Goal: Task Accomplishment & Management: Complete application form

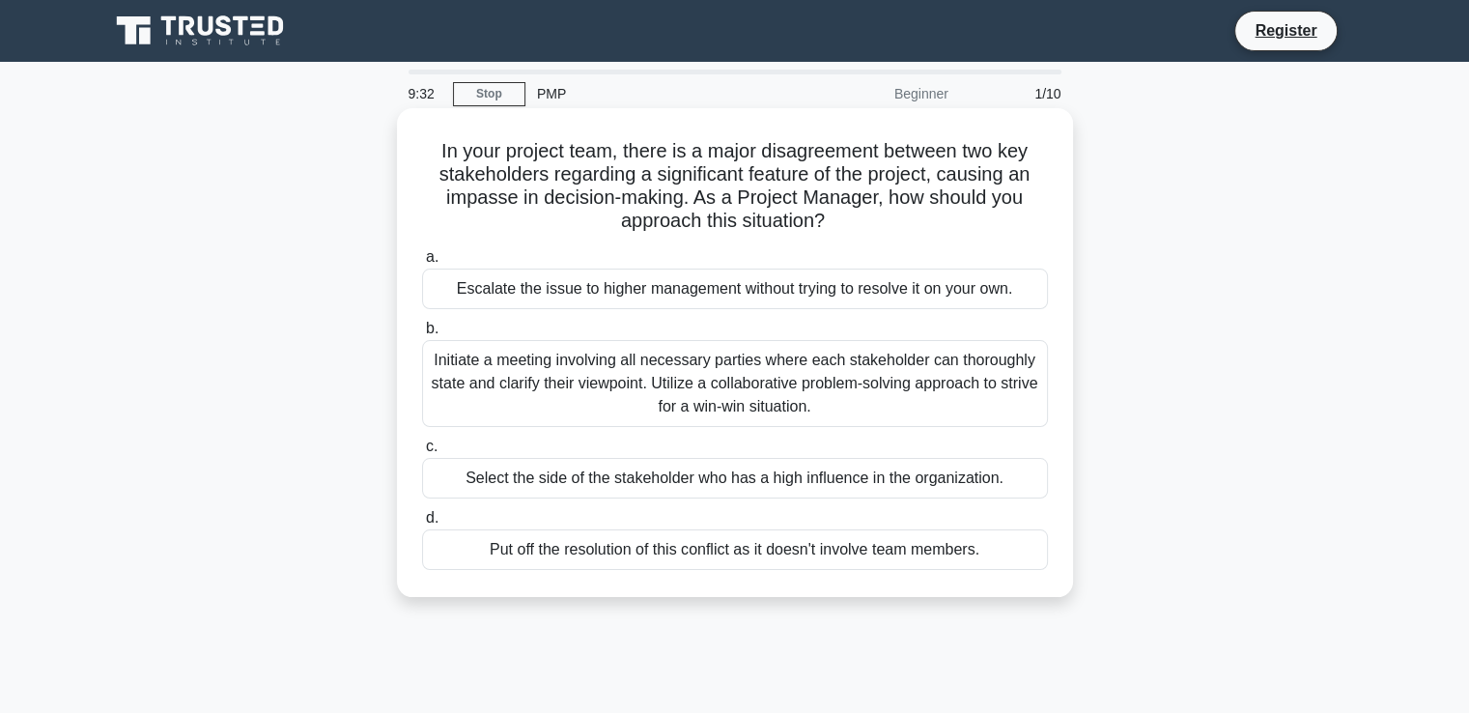
click at [920, 375] on div "Initiate a meeting involving all necessary parties where each stakeholder can t…" at bounding box center [735, 383] width 626 height 87
click at [422, 335] on input "b. Initiate a meeting involving all necessary parties where each stakeholder ca…" at bounding box center [422, 329] width 0 height 13
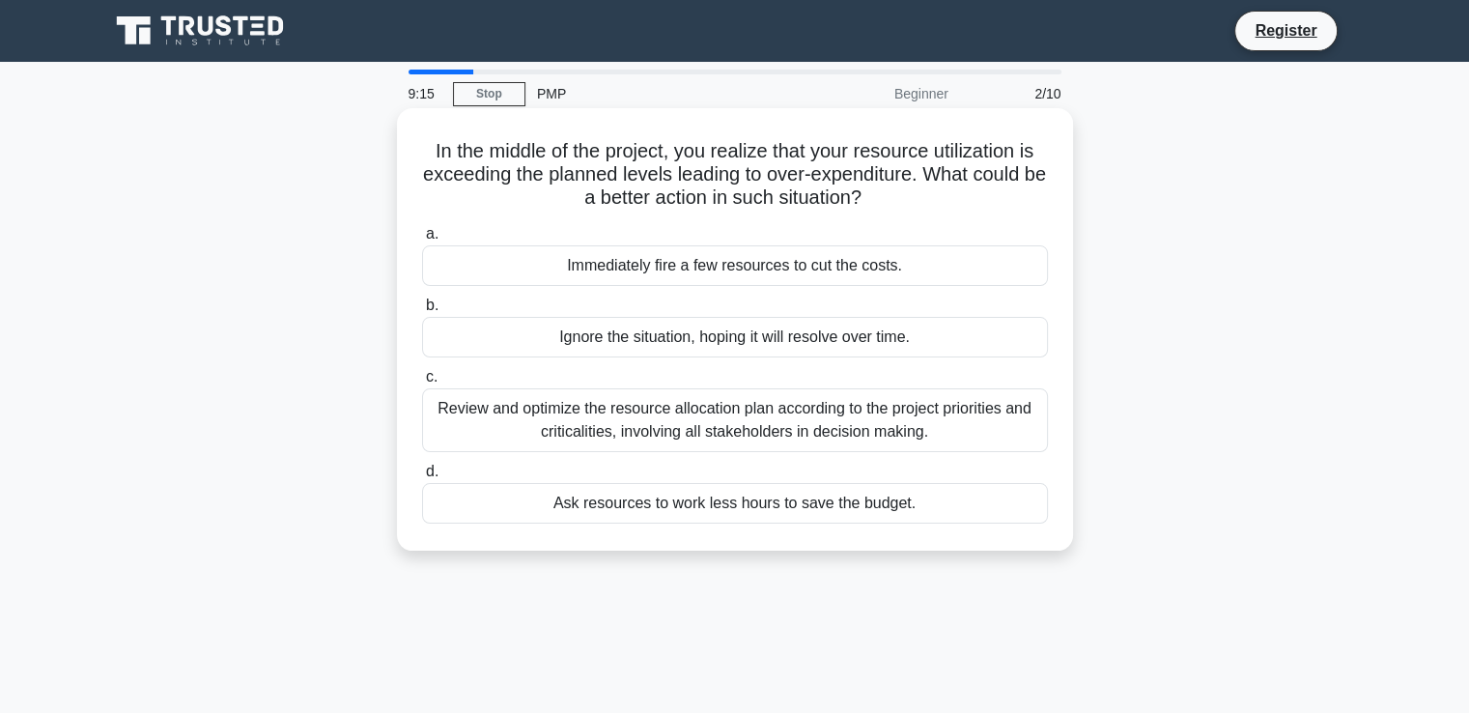
click at [860, 426] on div "Review and optimize the resource allocation plan according to the project prior…" at bounding box center [735, 420] width 626 height 64
click at [422, 383] on input "c. Review and optimize the resource allocation plan according to the project pr…" at bounding box center [422, 377] width 0 height 13
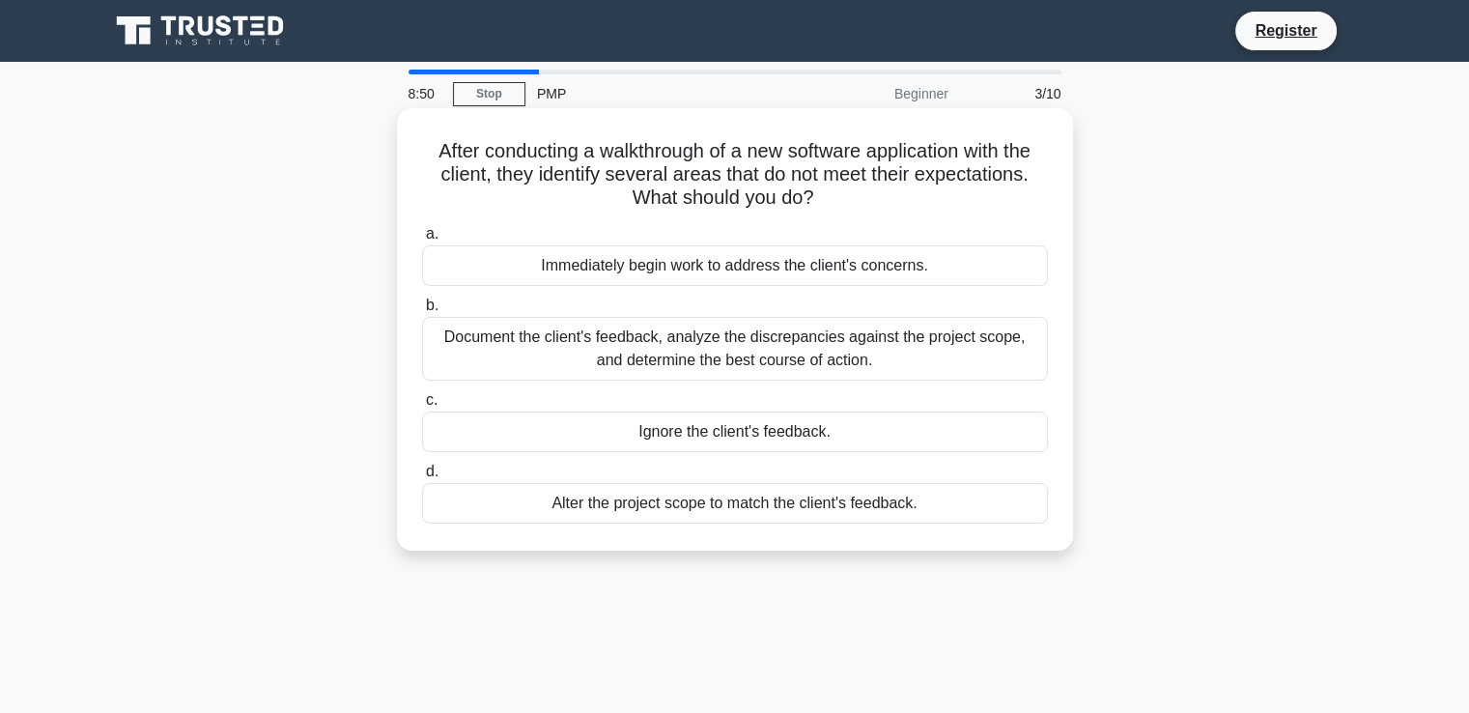
click at [649, 358] on div "Document the client's feedback, analyze the discrepancies against the project s…" at bounding box center [735, 349] width 626 height 64
click at [422, 312] on input "b. Document the client's feedback, analyze the discrepancies against the projec…" at bounding box center [422, 305] width 0 height 13
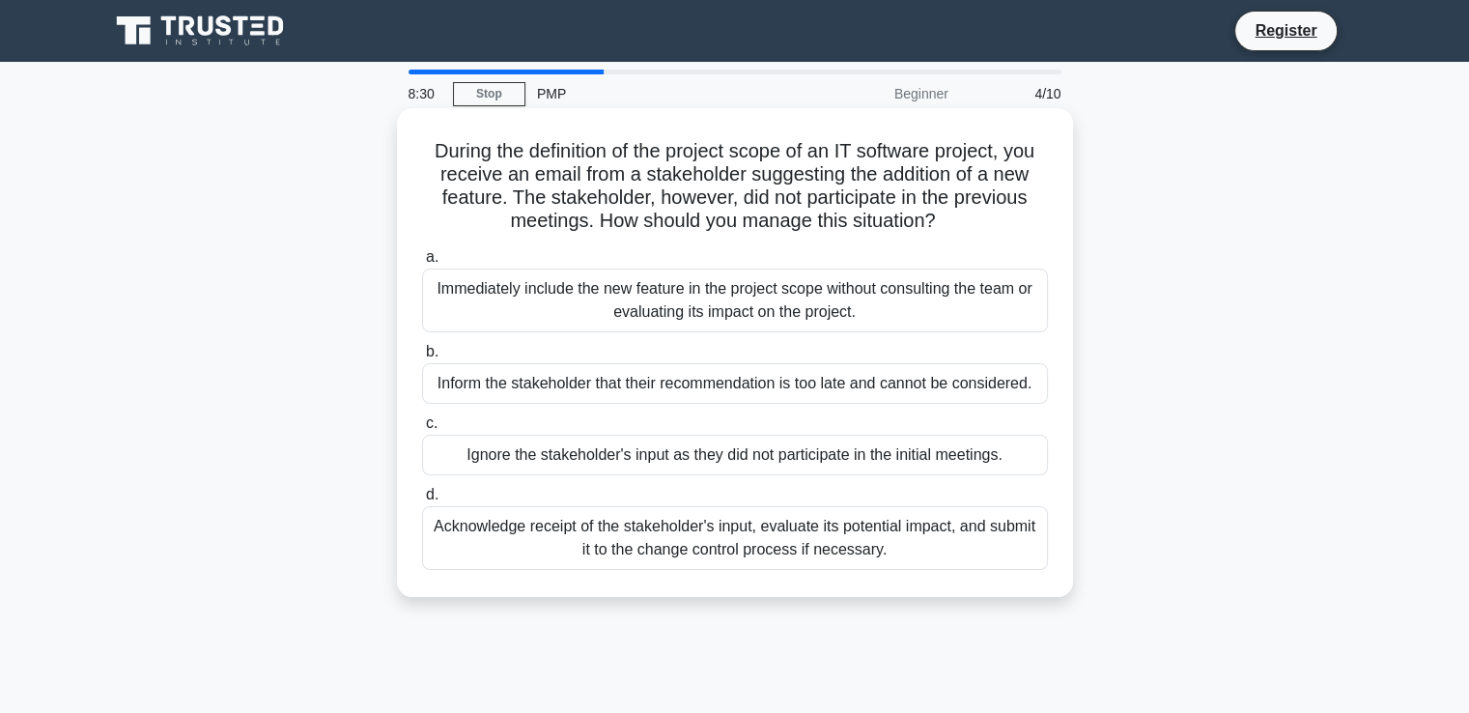
click at [949, 533] on div "Acknowledge receipt of the stakeholder's input, evaluate its potential impact, …" at bounding box center [735, 538] width 626 height 64
click at [422, 501] on input "d. Acknowledge receipt of the stakeholder's input, evaluate its potential impac…" at bounding box center [422, 495] width 0 height 13
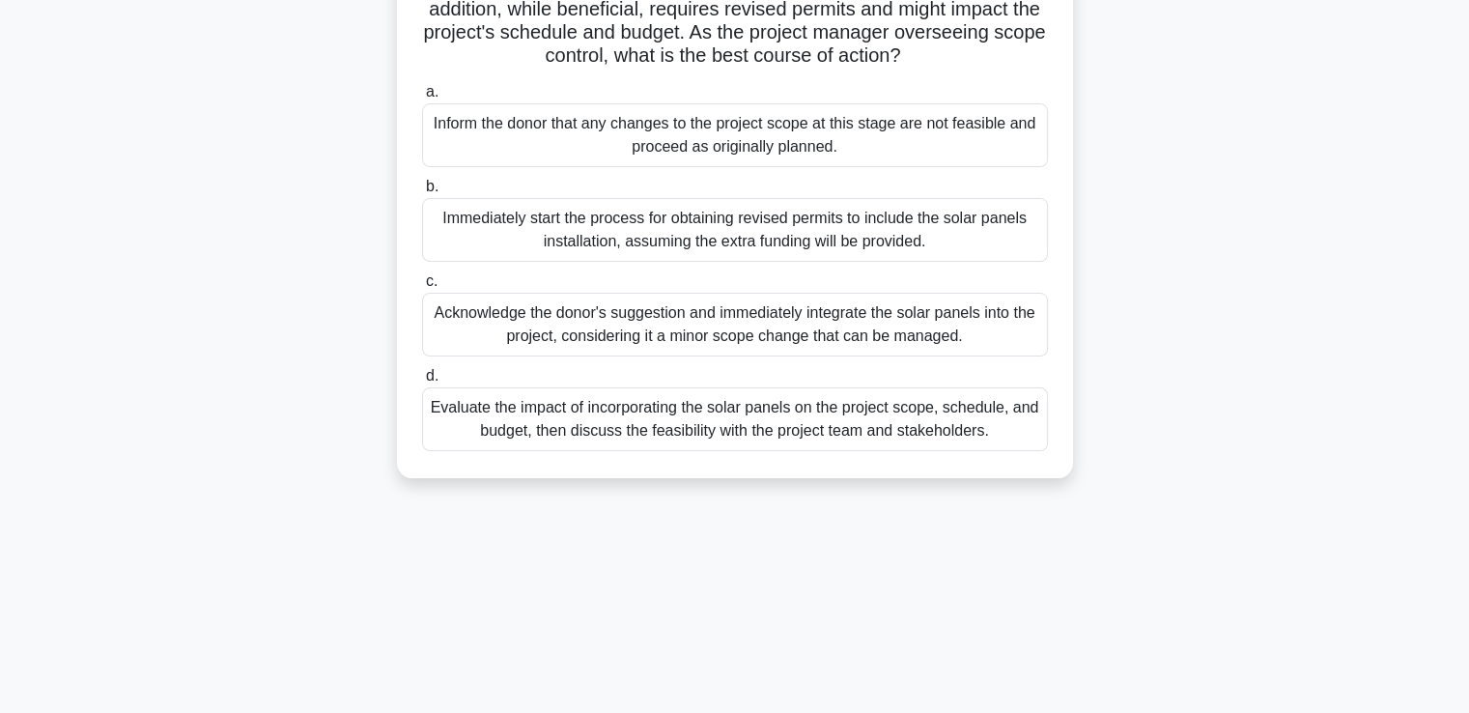
scroll to position [234, 0]
click at [674, 452] on div "Evaluate the impact of incorporating the solar panels on the project scope, sch…" at bounding box center [735, 420] width 626 height 64
click at [422, 383] on input "d. Evaluate the impact of incorporating the solar panels on the project scope, …" at bounding box center [422, 377] width 0 height 13
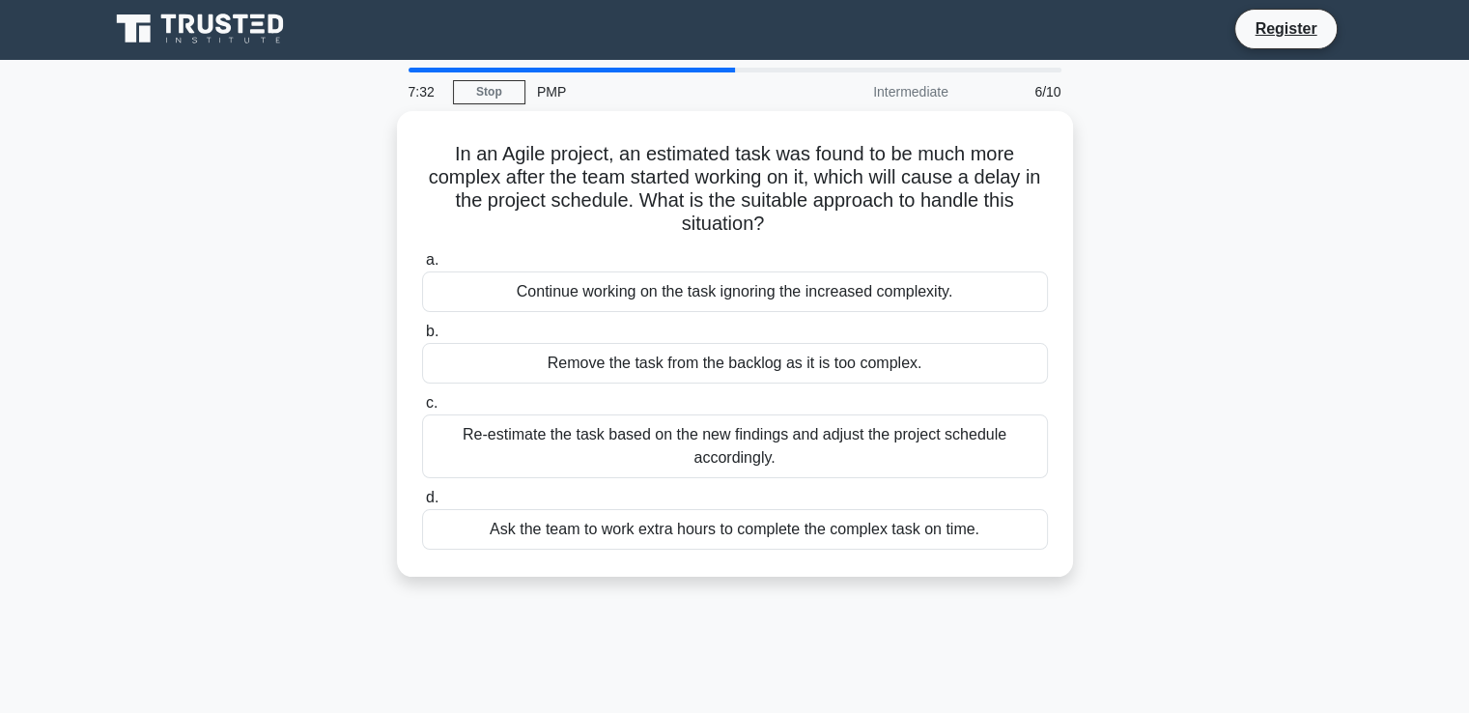
scroll to position [0, 0]
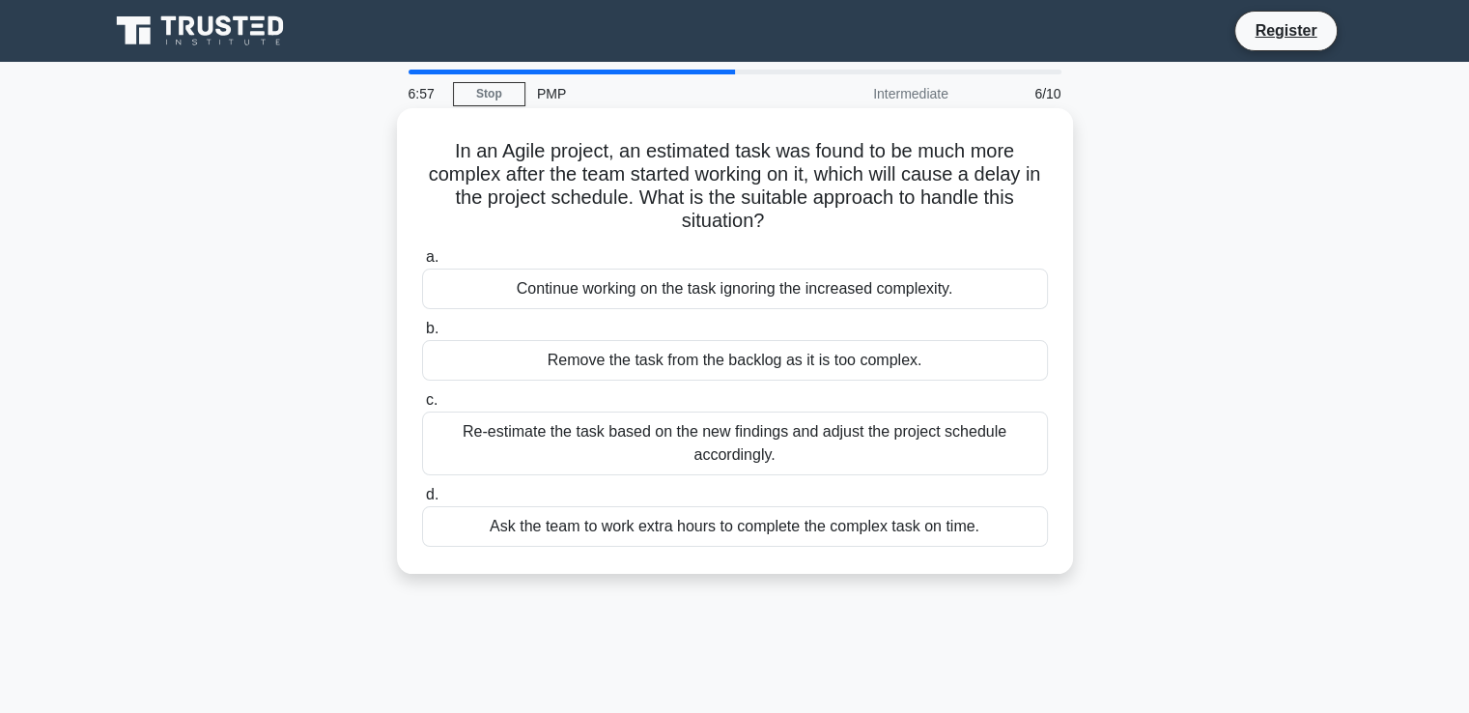
click at [594, 439] on div "Re-estimate the task based on the new findings and adjust the project schedule …" at bounding box center [735, 443] width 626 height 64
click at [422, 407] on input "c. Re-estimate the task based on the new findings and adjust the project schedu…" at bounding box center [422, 400] width 0 height 13
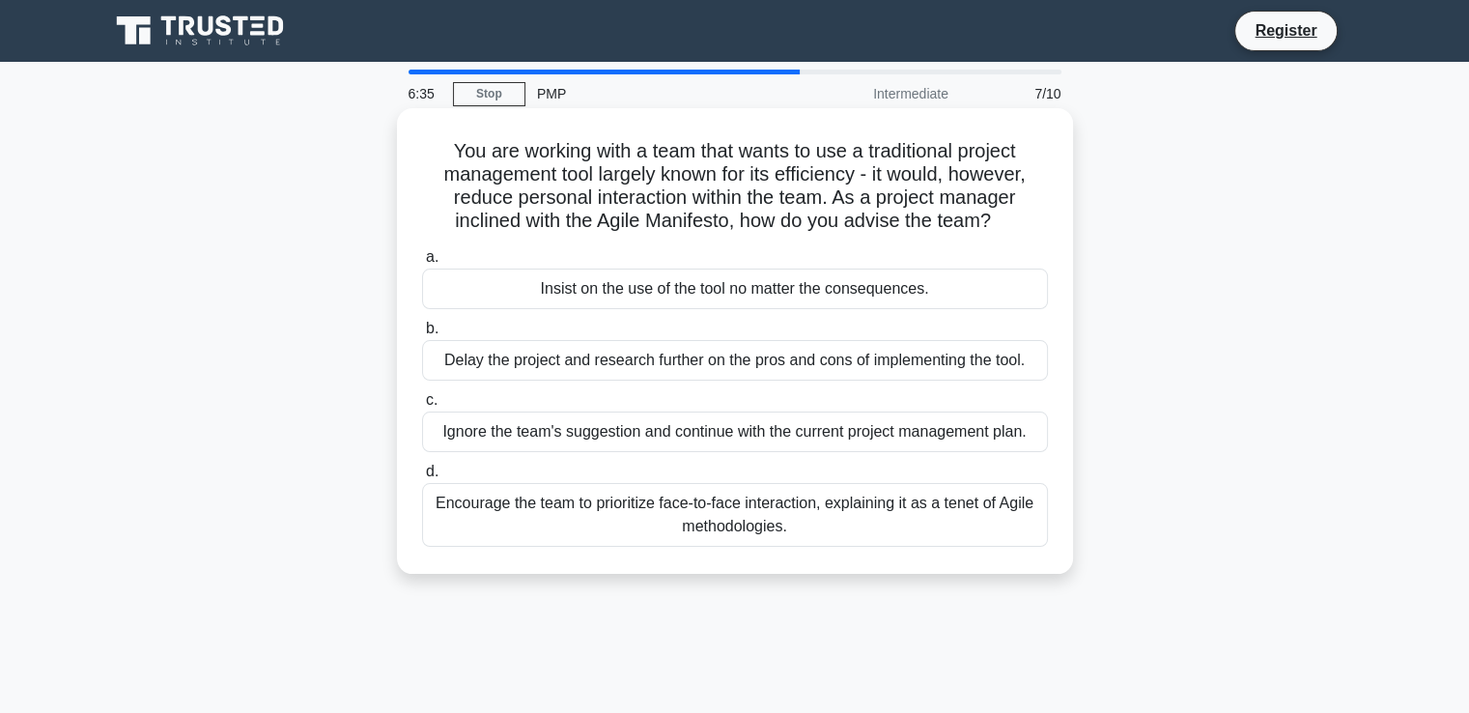
click at [885, 529] on div "Encourage the team to prioritize face-to-face interaction, explaining it as a t…" at bounding box center [735, 515] width 626 height 64
click at [422, 478] on input "d. Encourage the team to prioritize face-to-face interaction, explaining it as …" at bounding box center [422, 472] width 0 height 13
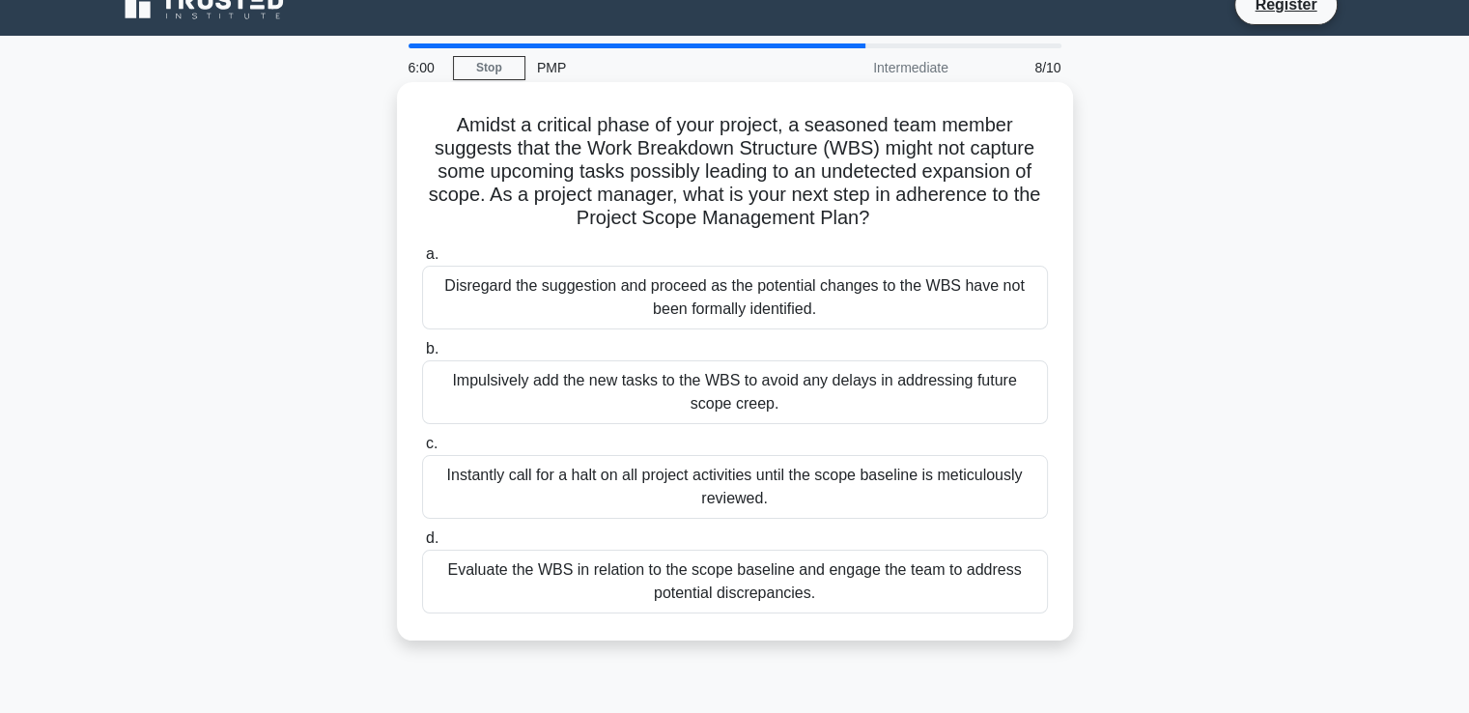
scroll to position [27, 0]
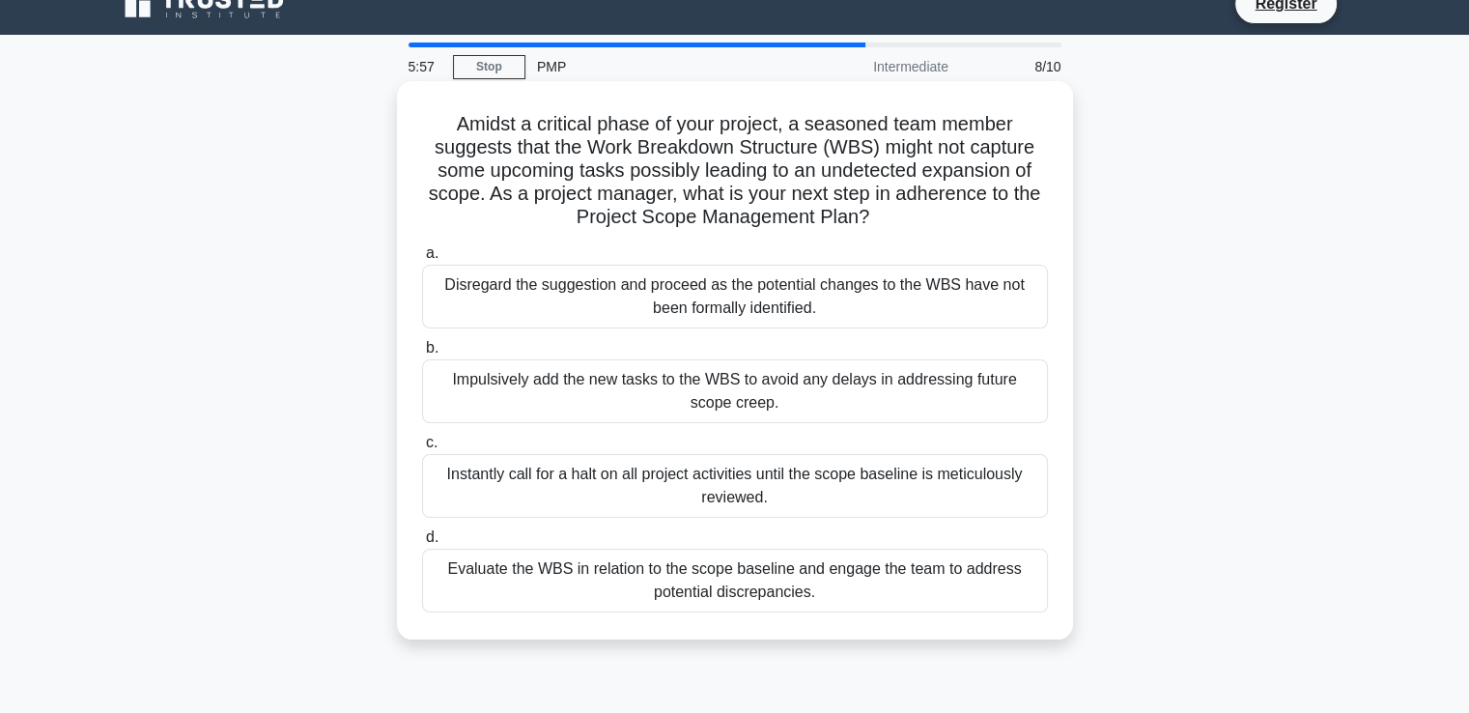
click at [703, 587] on div "Evaluate the WBS in relation to the scope baseline and engage the team to addre…" at bounding box center [735, 581] width 626 height 64
click at [422, 544] on input "d. Evaluate the WBS in relation to the scope baseline and engage the team to ad…" at bounding box center [422, 537] width 0 height 13
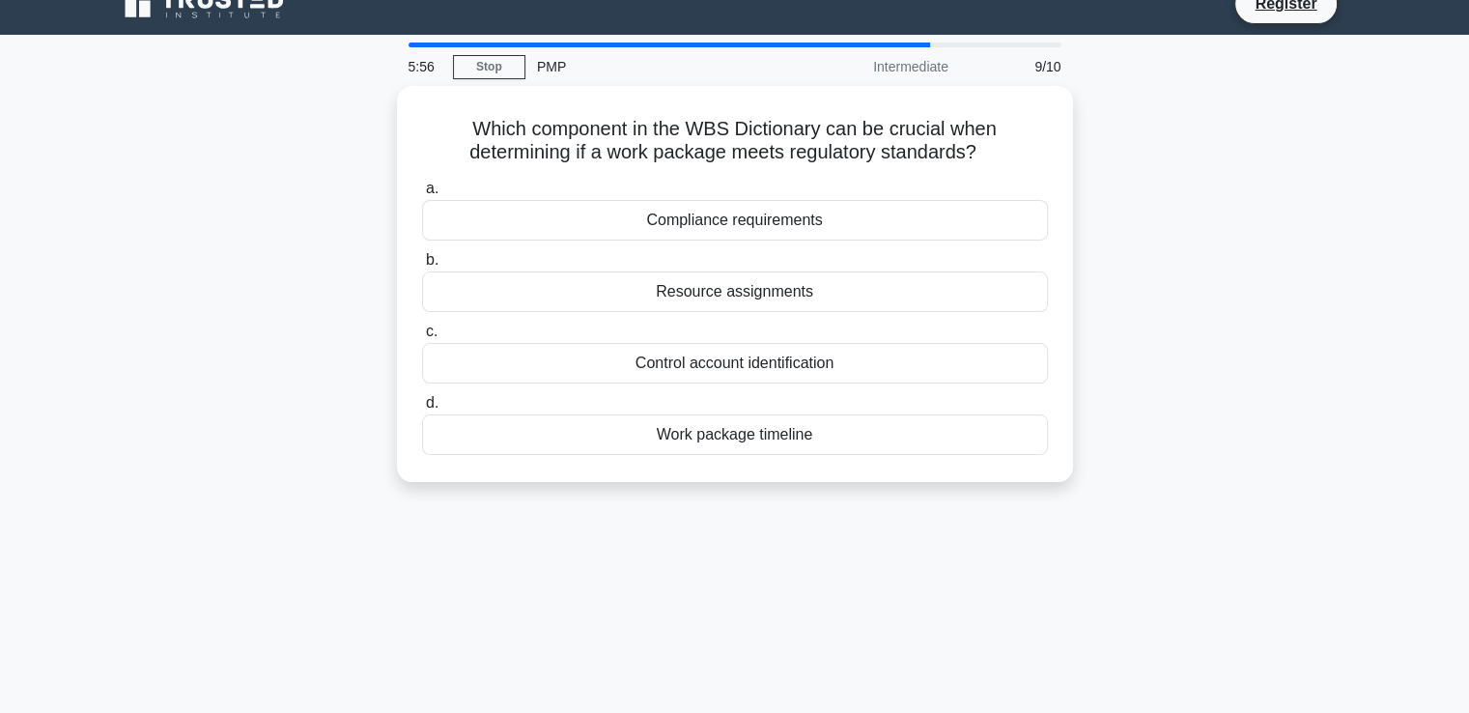
scroll to position [0, 0]
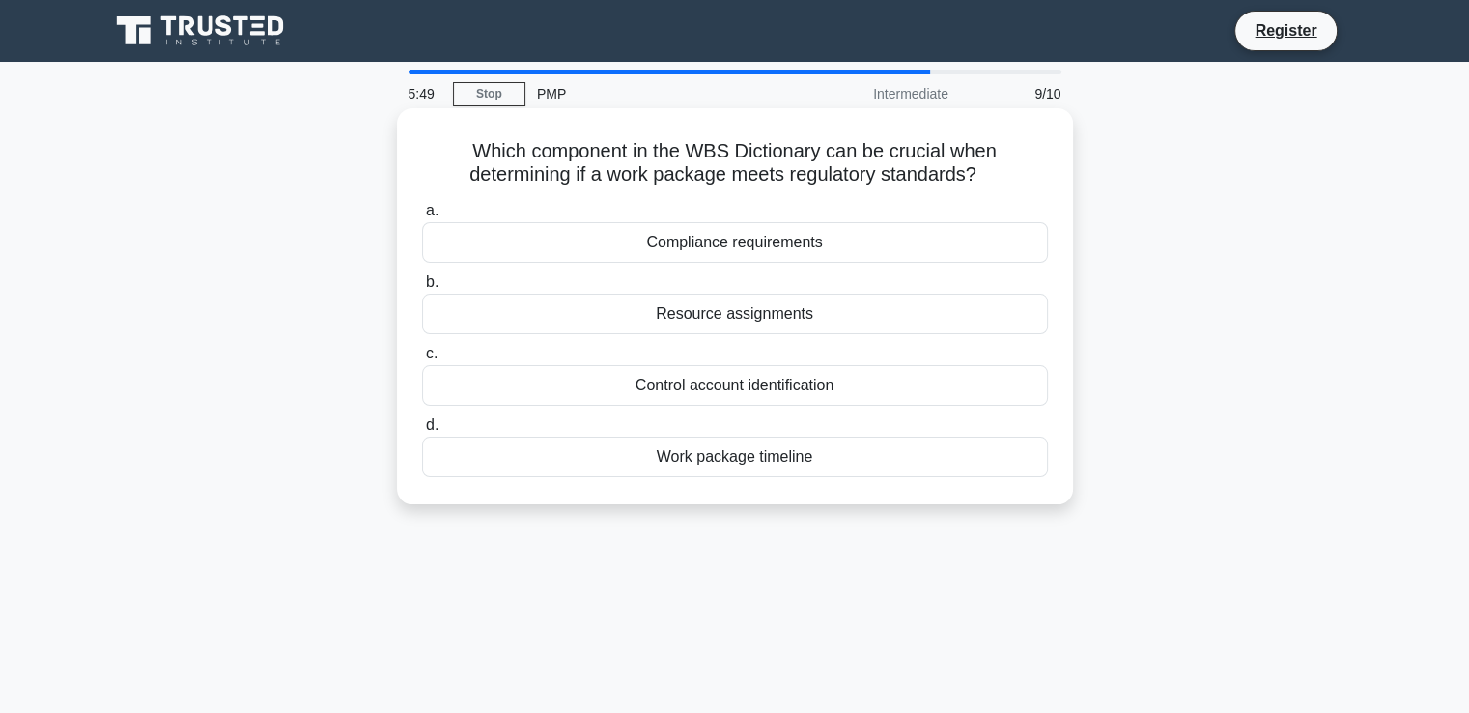
click at [816, 244] on div "Compliance requirements" at bounding box center [735, 242] width 626 height 41
click at [422, 217] on input "a. Compliance requirements" at bounding box center [422, 211] width 0 height 13
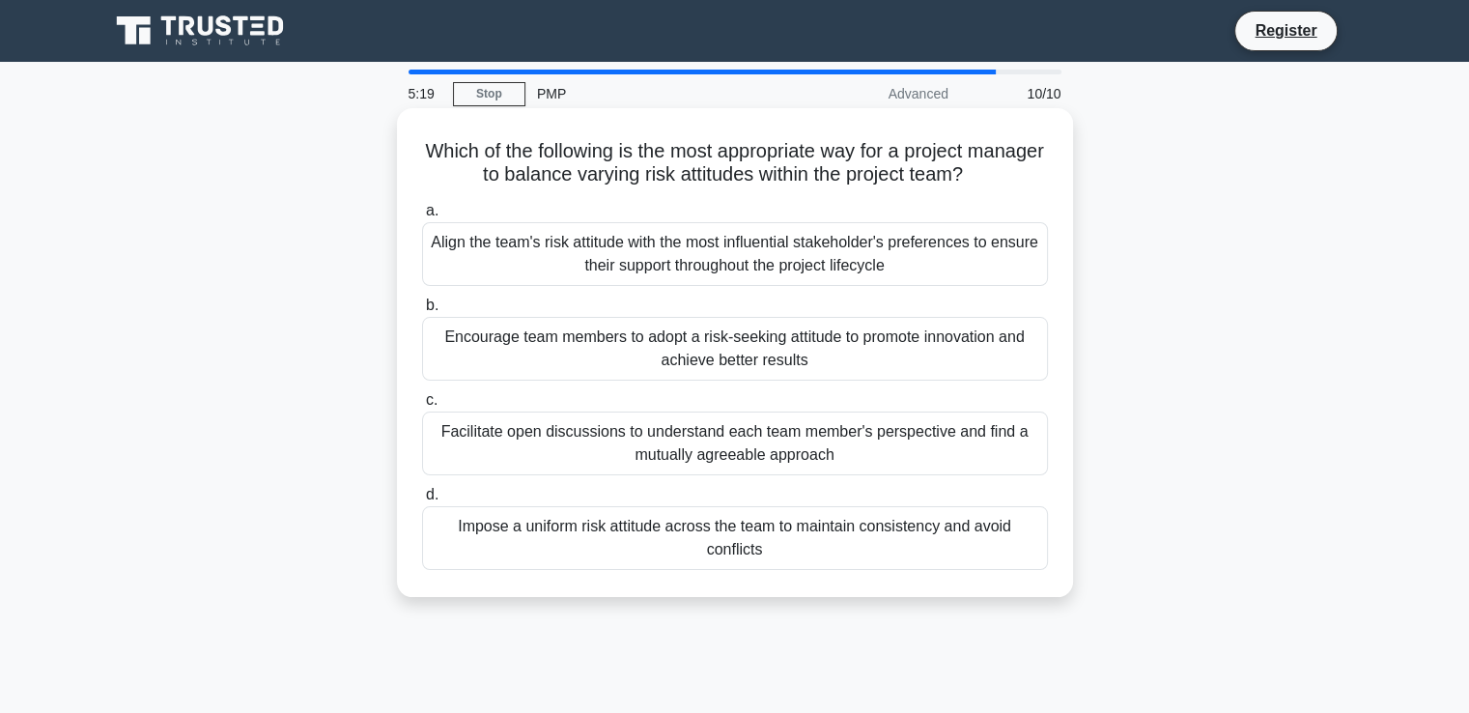
scroll to position [45, 0]
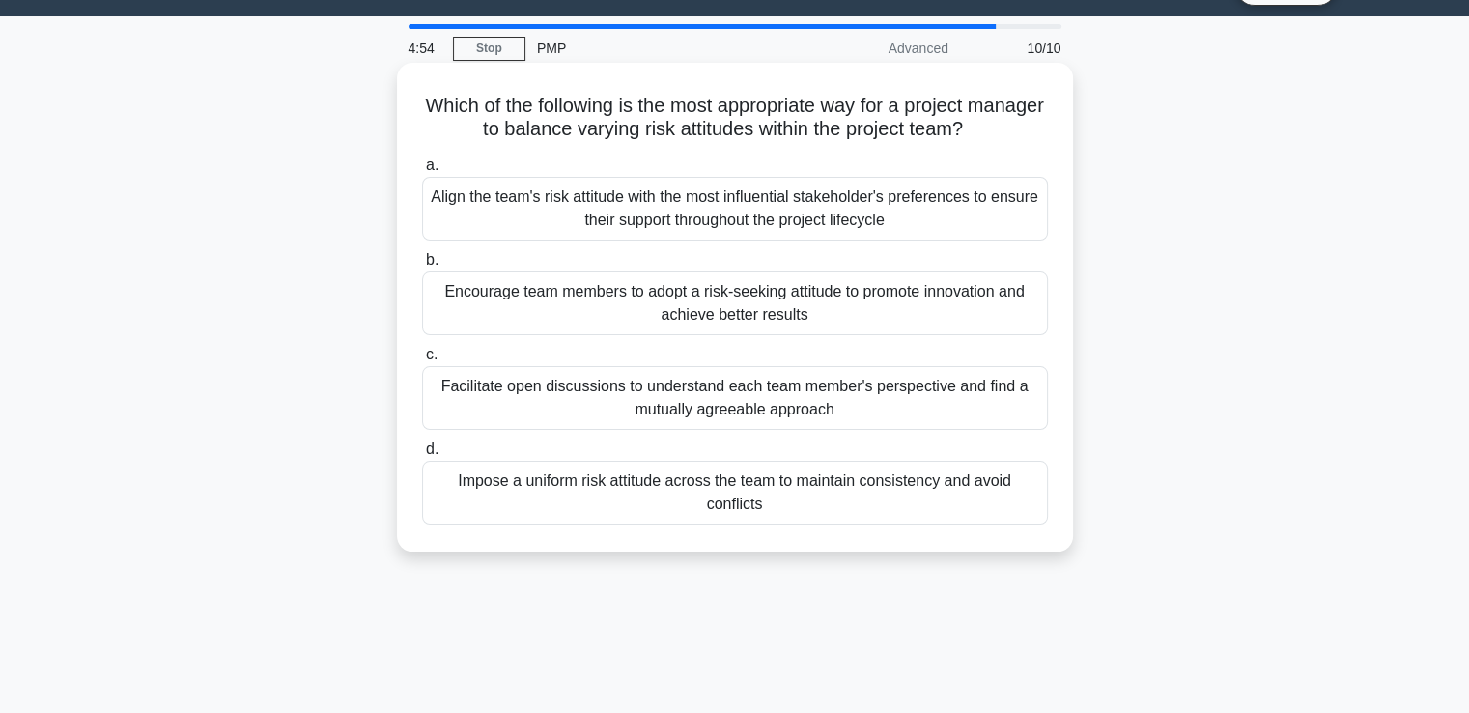
click at [724, 388] on div "Facilitate open discussions to understand each team member's perspective and fi…" at bounding box center [735, 398] width 626 height 64
click at [422, 361] on input "c. Facilitate open discussions to understand each team member's perspective and…" at bounding box center [422, 355] width 0 height 13
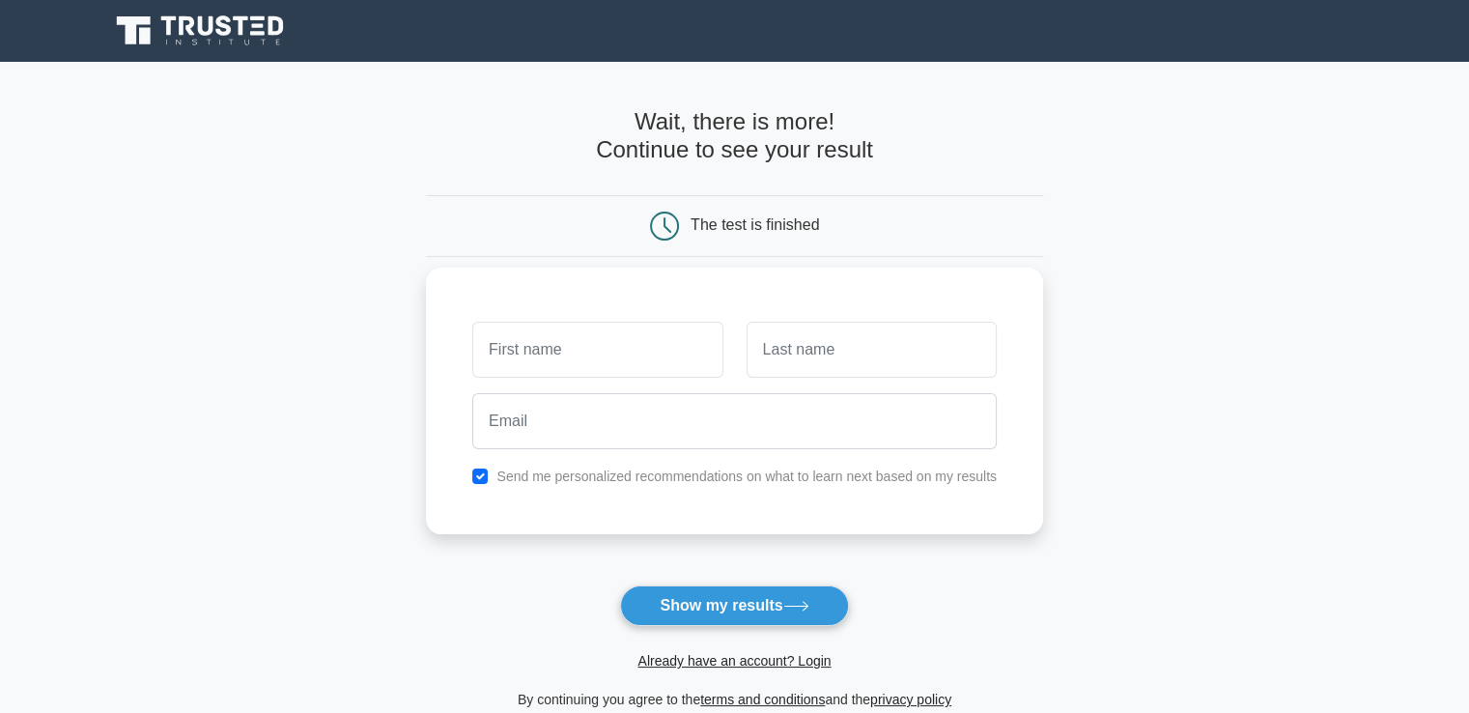
click at [610, 360] on input "text" at bounding box center [597, 350] width 250 height 56
type input "Navaneetha"
click at [798, 361] on input "text" at bounding box center [872, 350] width 250 height 56
type input "Marathi"
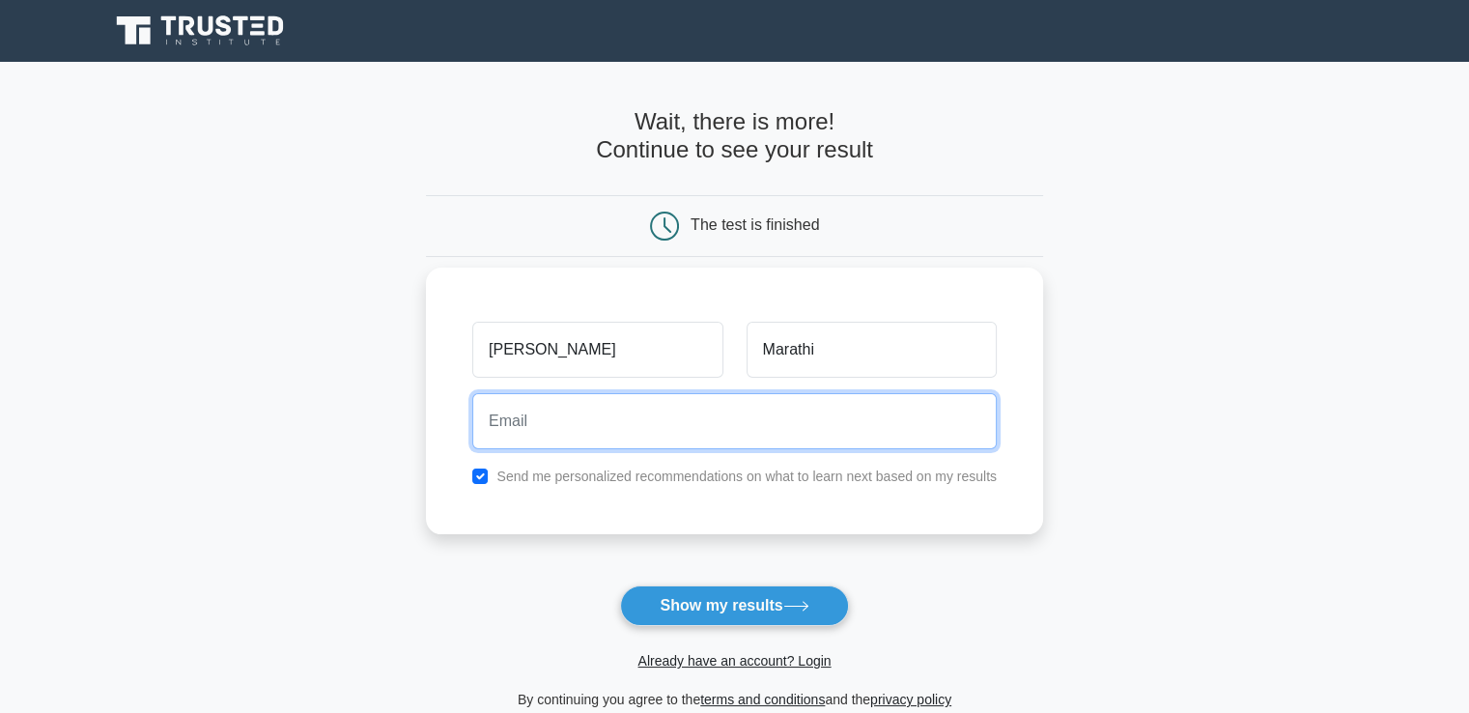
click at [800, 426] on input "email" at bounding box center [734, 421] width 525 height 56
type input "[EMAIL_ADDRESS][DOMAIN_NAME]"
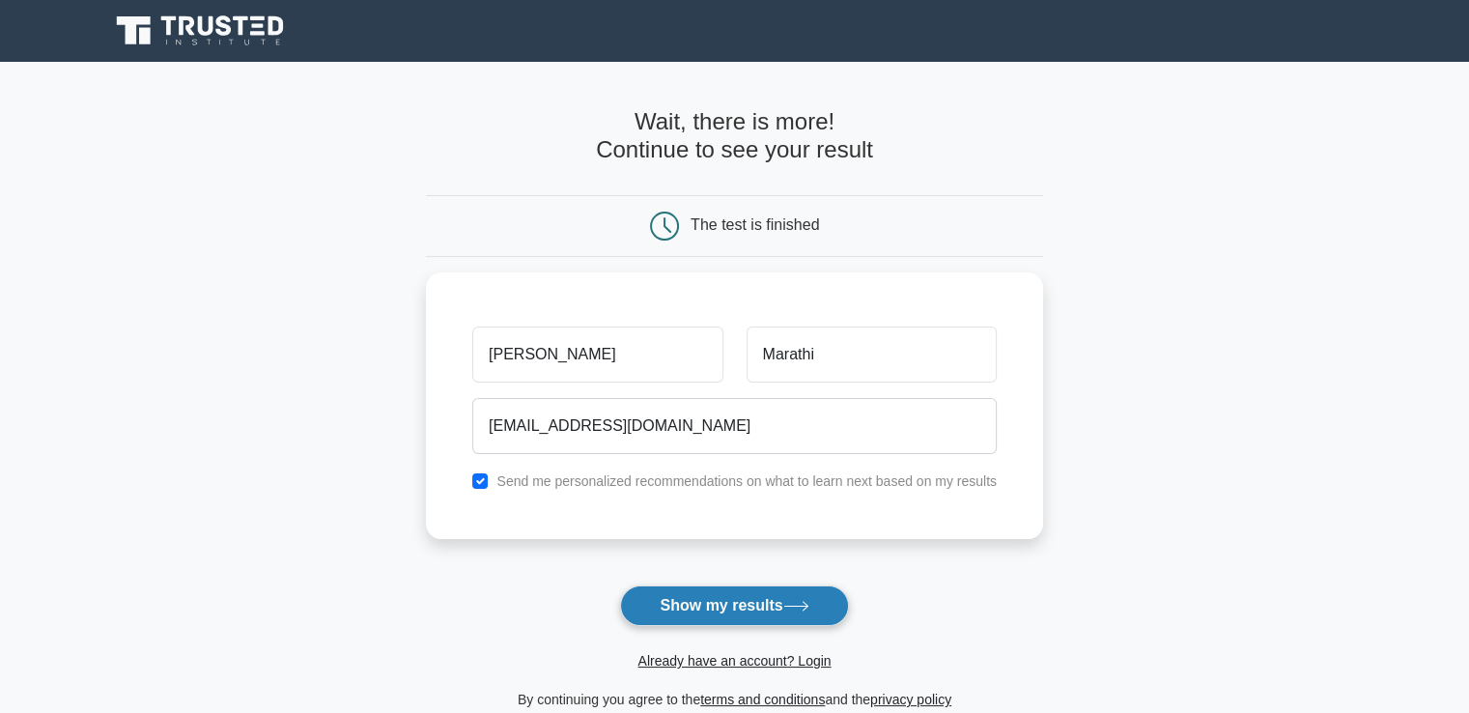
click at [722, 611] on button "Show my results" at bounding box center [734, 605] width 228 height 41
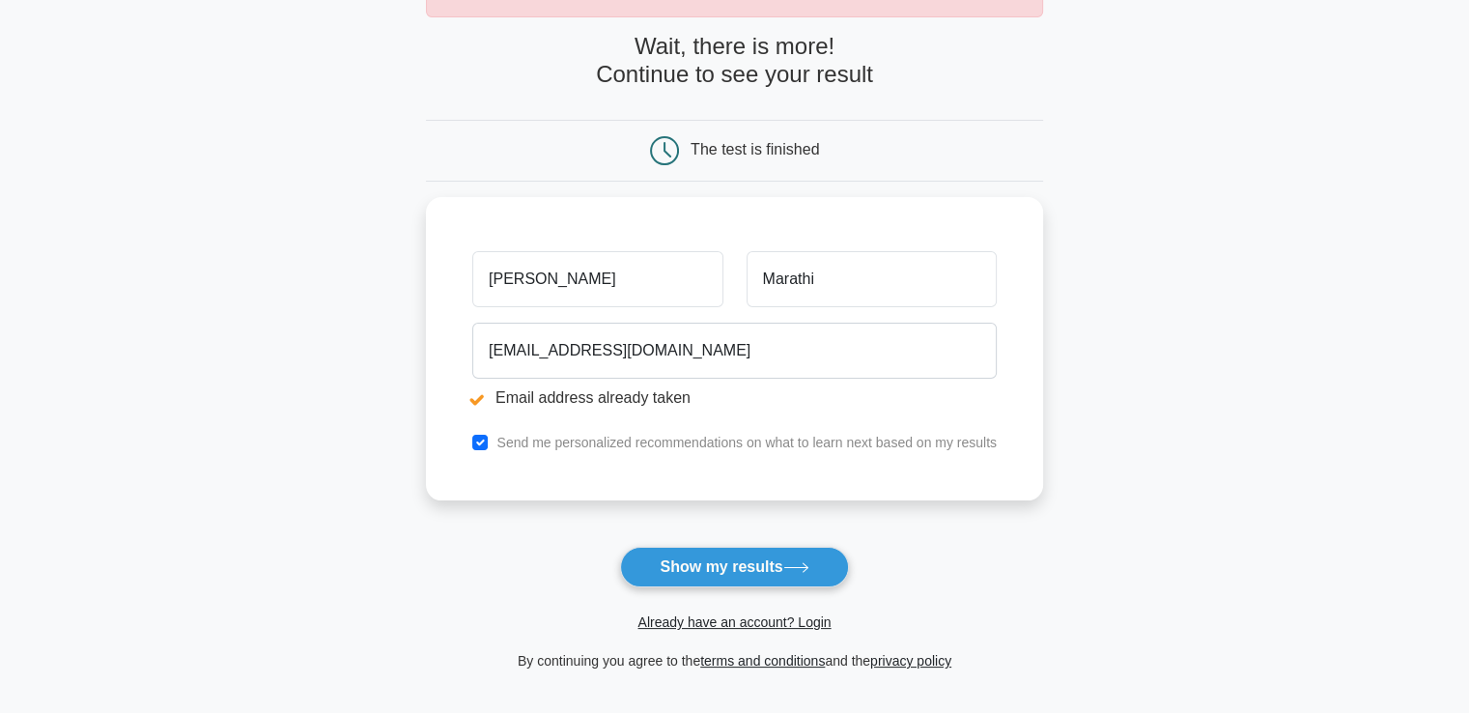
scroll to position [211, 0]
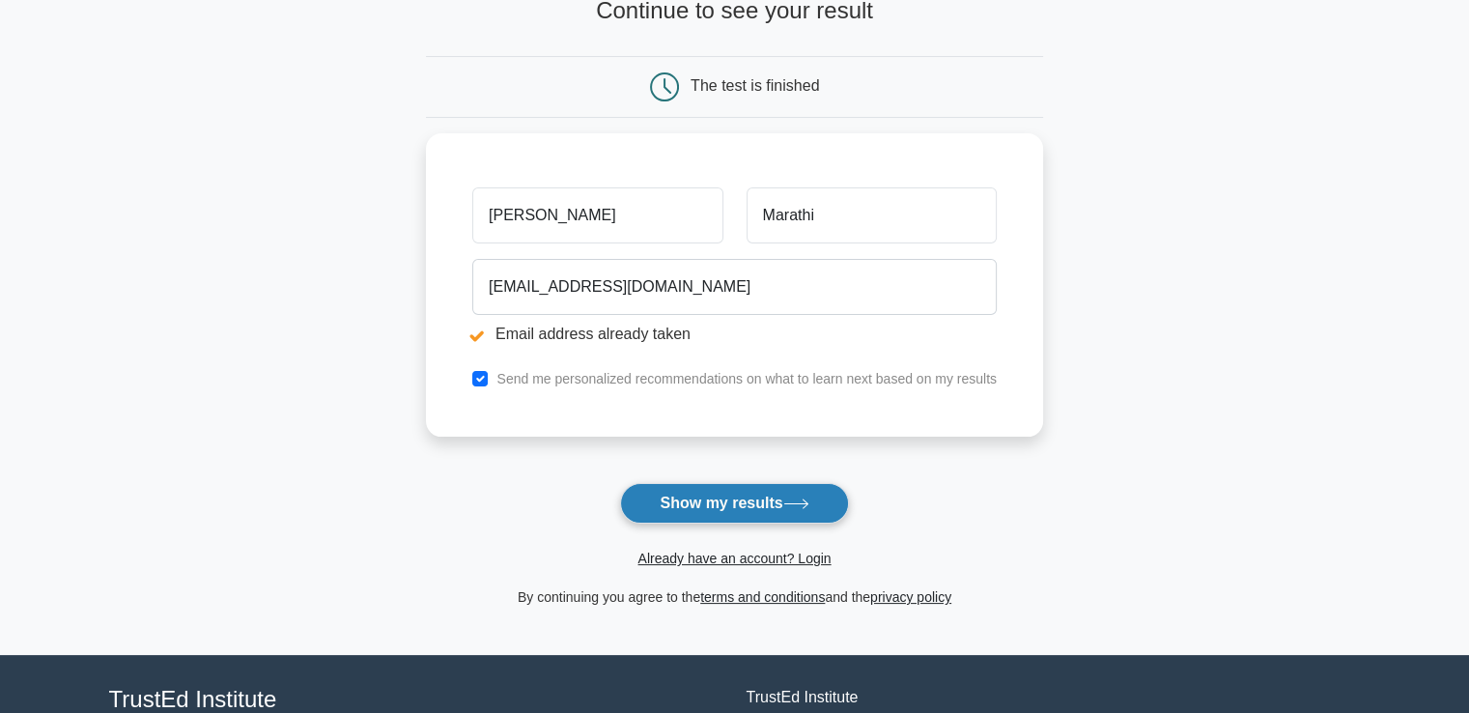
click at [747, 493] on button "Show my results" at bounding box center [734, 503] width 228 height 41
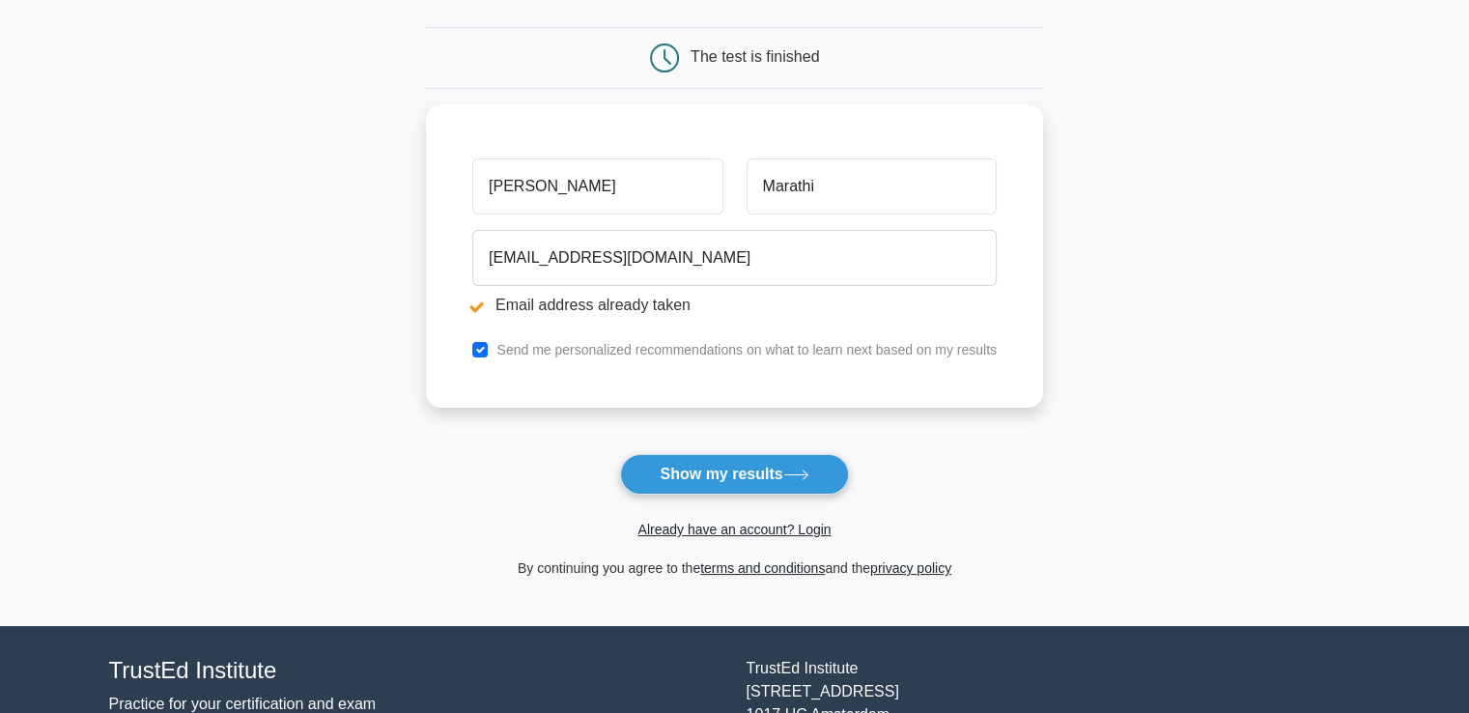
scroll to position [243, 0]
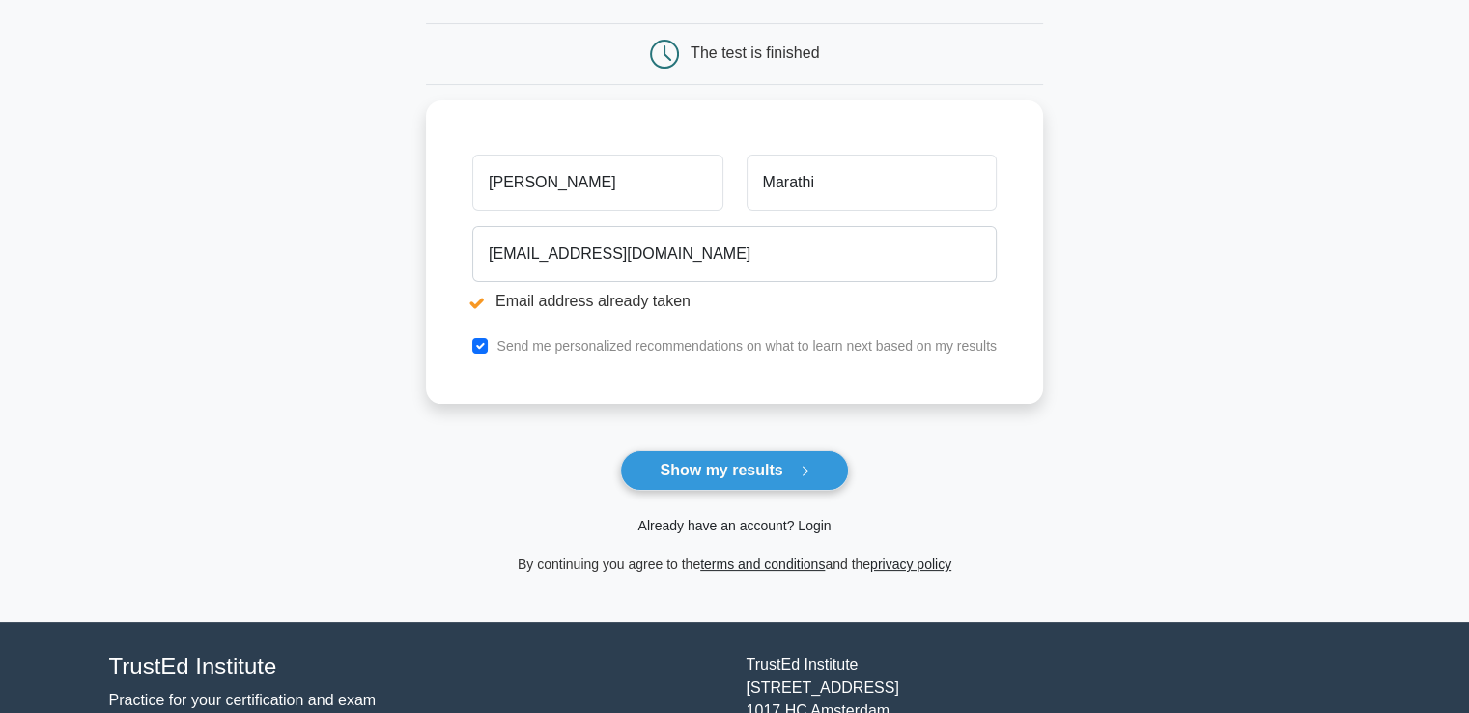
click at [750, 526] on link "Already have an account? Login" at bounding box center [734, 525] width 193 height 15
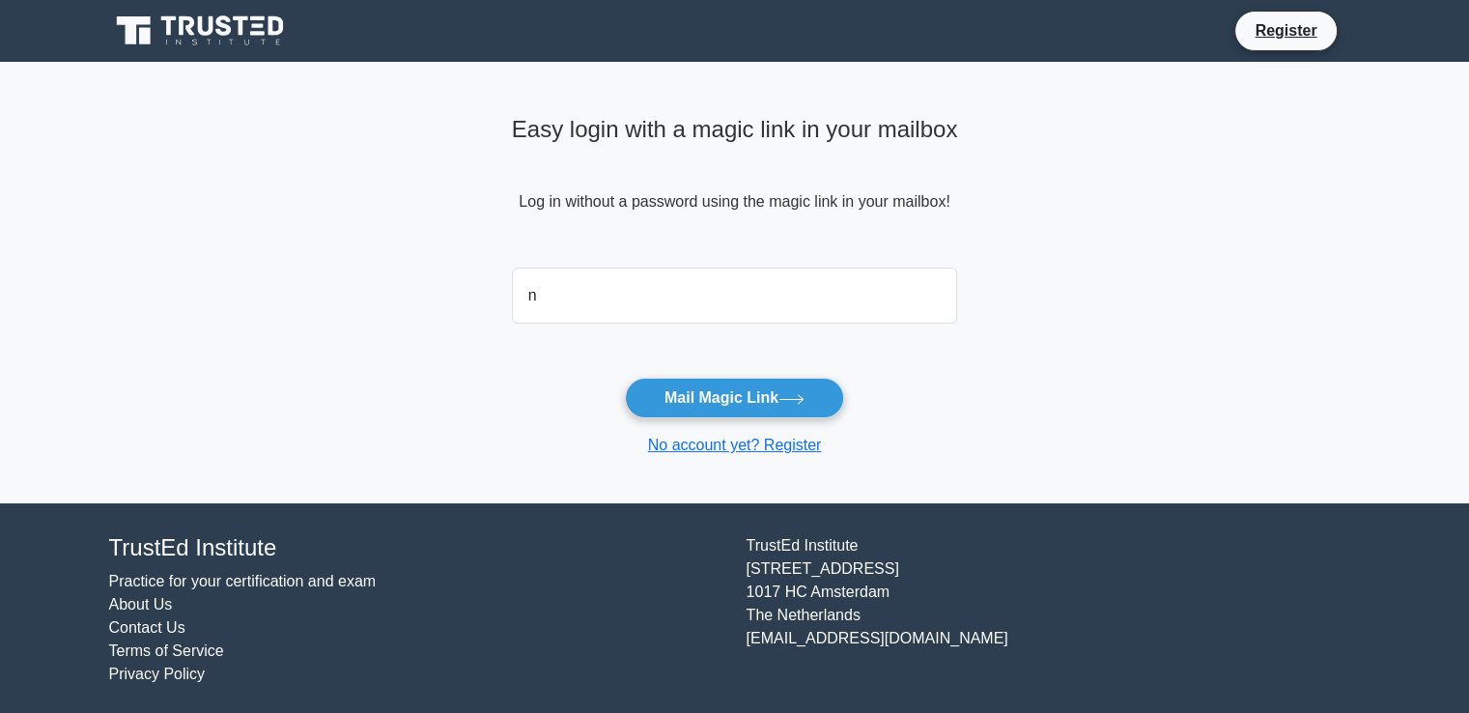
type input "navaneetha101@gmail.com"
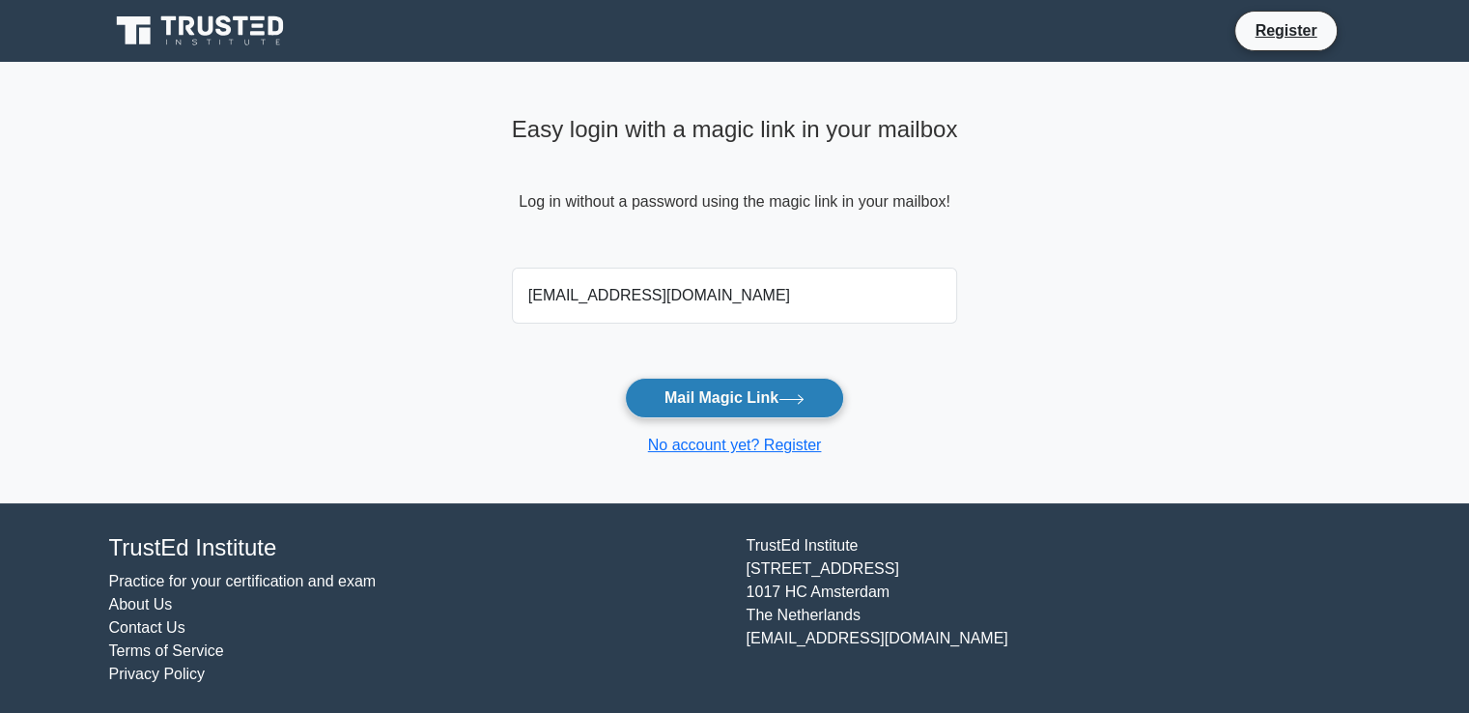
click at [706, 387] on button "Mail Magic Link" at bounding box center [734, 398] width 219 height 41
click at [752, 449] on link "No account yet? Register" at bounding box center [735, 445] width 174 height 16
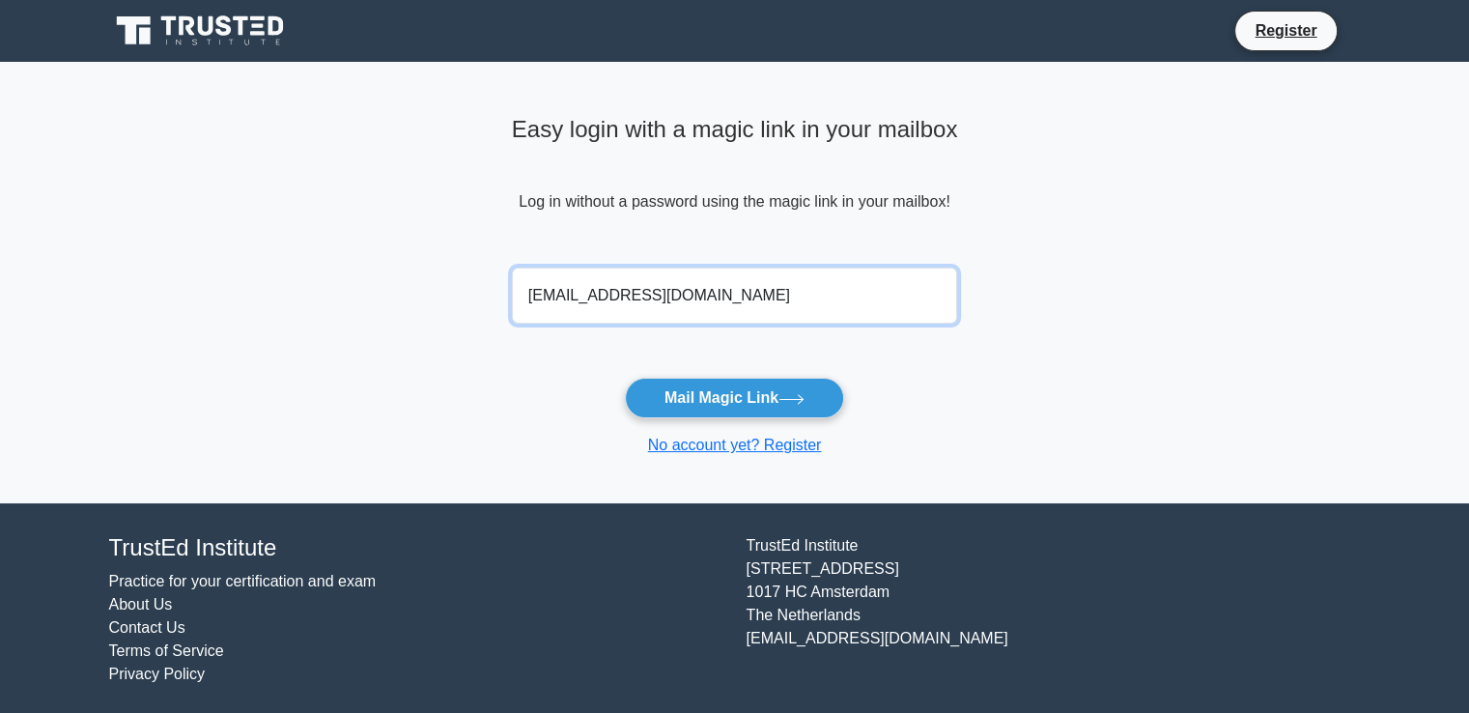
click at [723, 295] on input "[EMAIL_ADDRESS][DOMAIN_NAME]" at bounding box center [735, 296] width 446 height 56
drag, startPoint x: 726, startPoint y: 304, endPoint x: 467, endPoint y: 298, distance: 259.9
click at [467, 298] on main "Easy login with a magic link in your mailbox Log in without a password using th…" at bounding box center [734, 282] width 1469 height 441
type input "[EMAIL_ADDRESS][DOMAIN_NAME]"
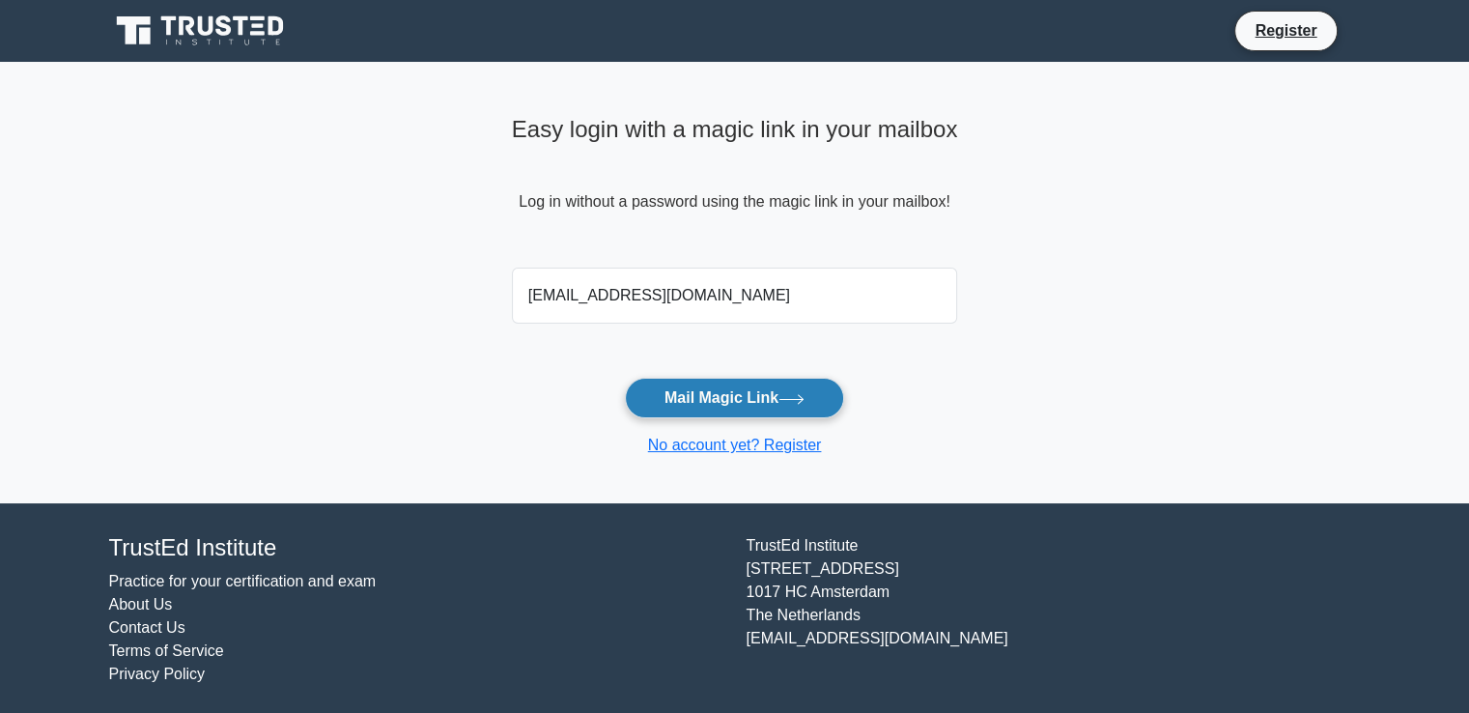
click at [695, 391] on button "Mail Magic Link" at bounding box center [734, 398] width 219 height 41
